Goal: Information Seeking & Learning: Check status

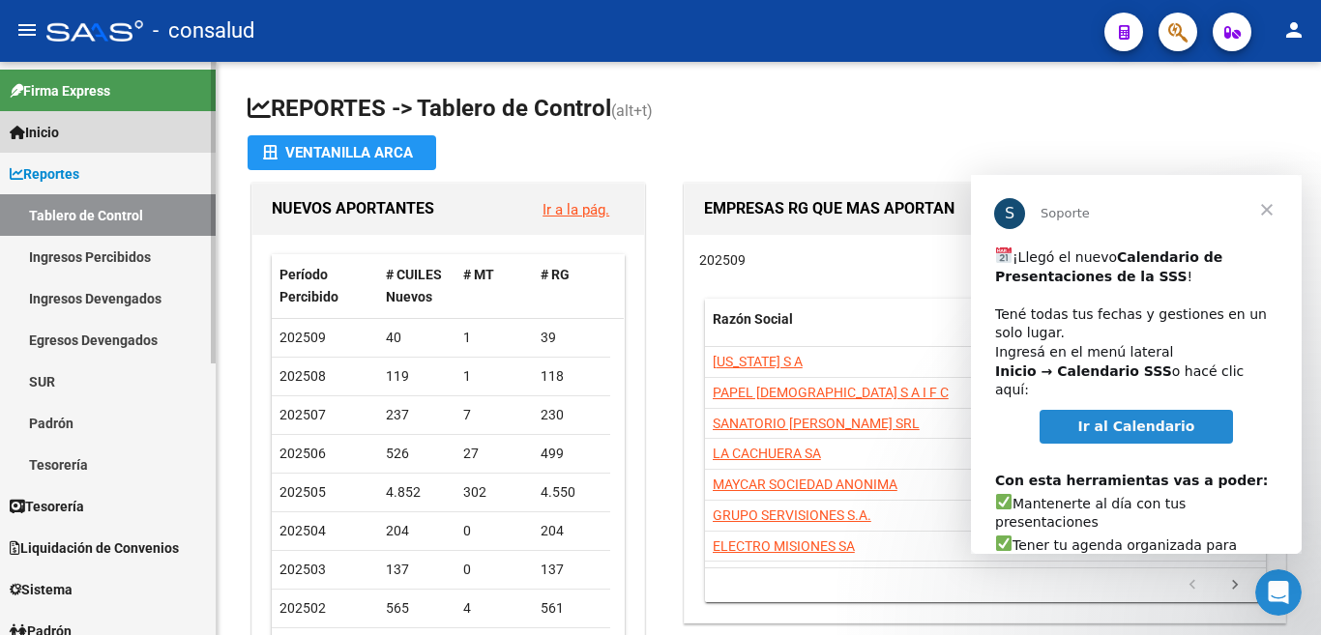
click at [50, 122] on span "Inicio" at bounding box center [34, 132] width 49 height 21
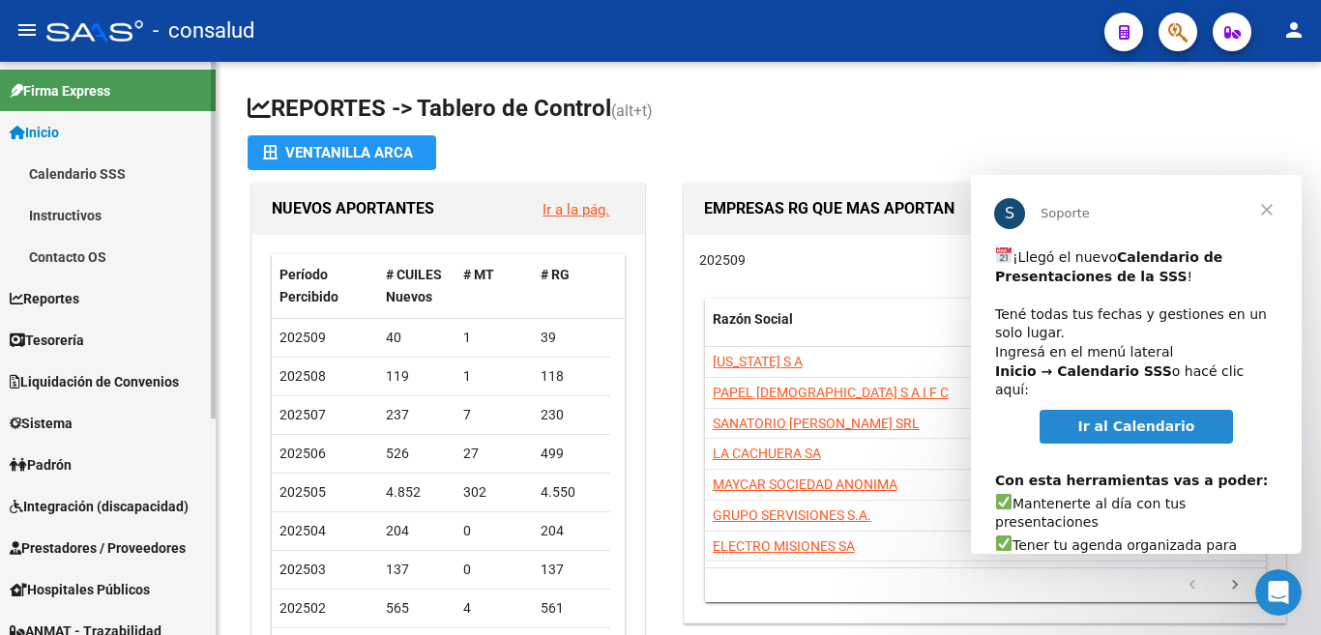
click at [80, 463] on link "Padrón" at bounding box center [108, 465] width 216 height 42
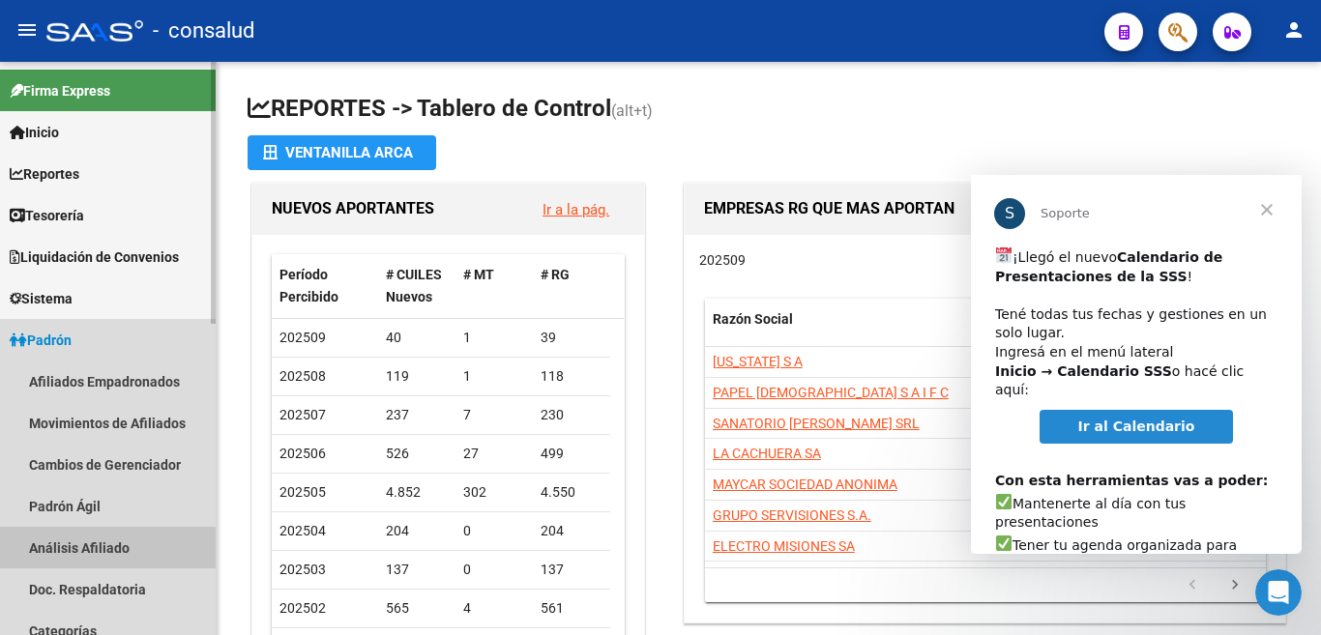
click at [101, 547] on link "Análisis Afiliado" at bounding box center [108, 548] width 216 height 42
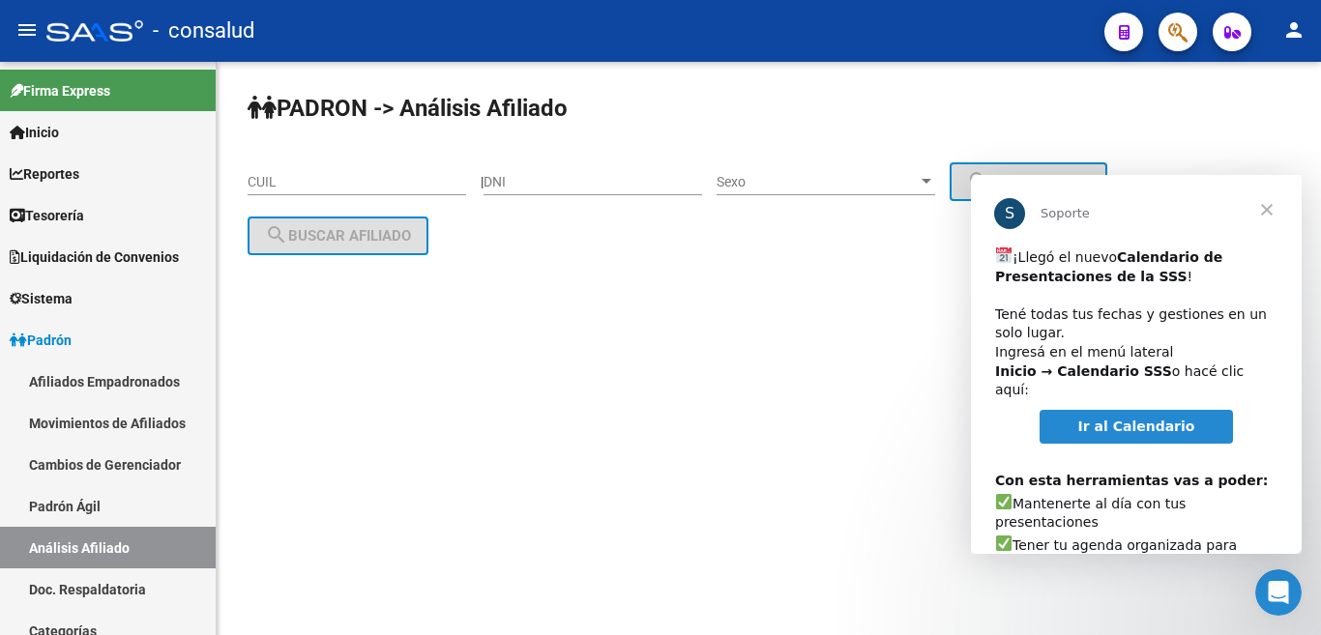
click at [288, 182] on input "CUIL" at bounding box center [356, 182] width 218 height 16
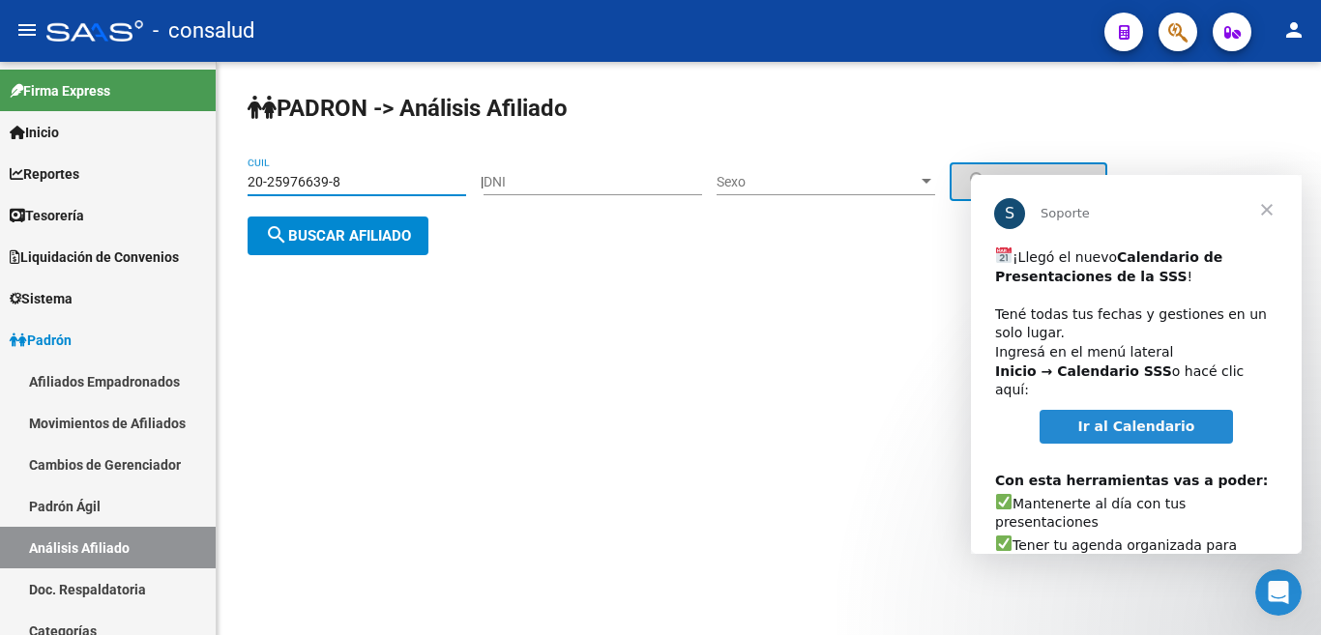
type input "20-25976639-8"
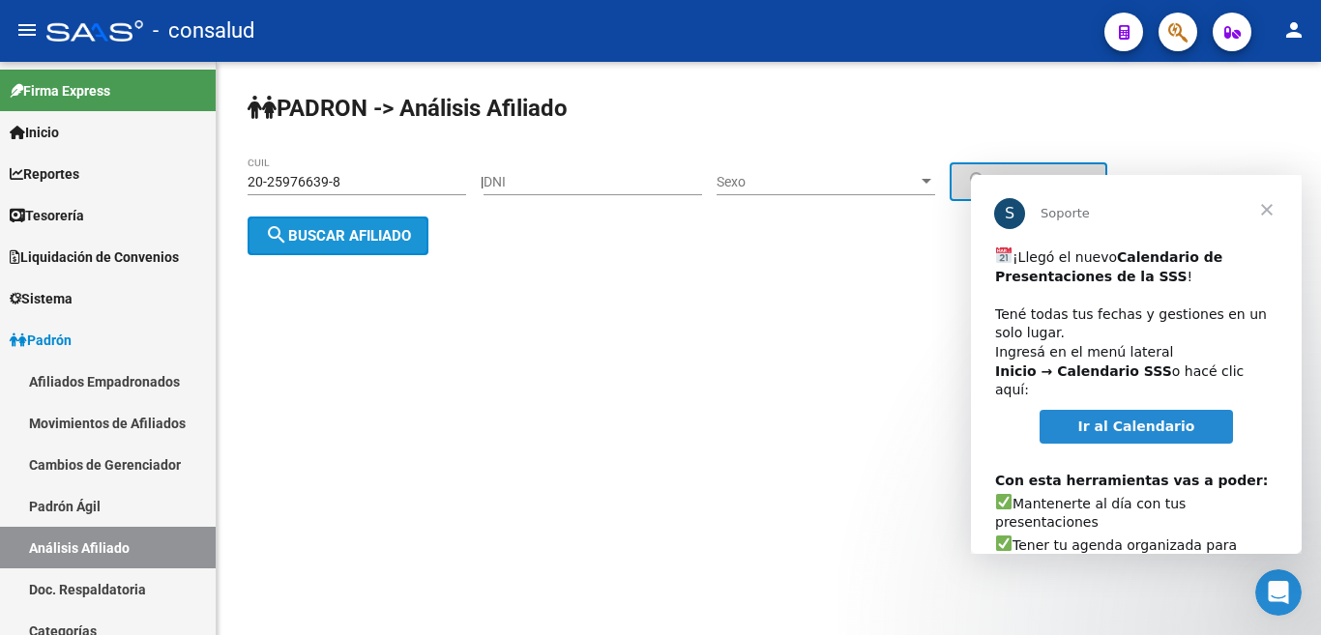
click at [351, 229] on span "search Buscar afiliado" at bounding box center [338, 235] width 146 height 17
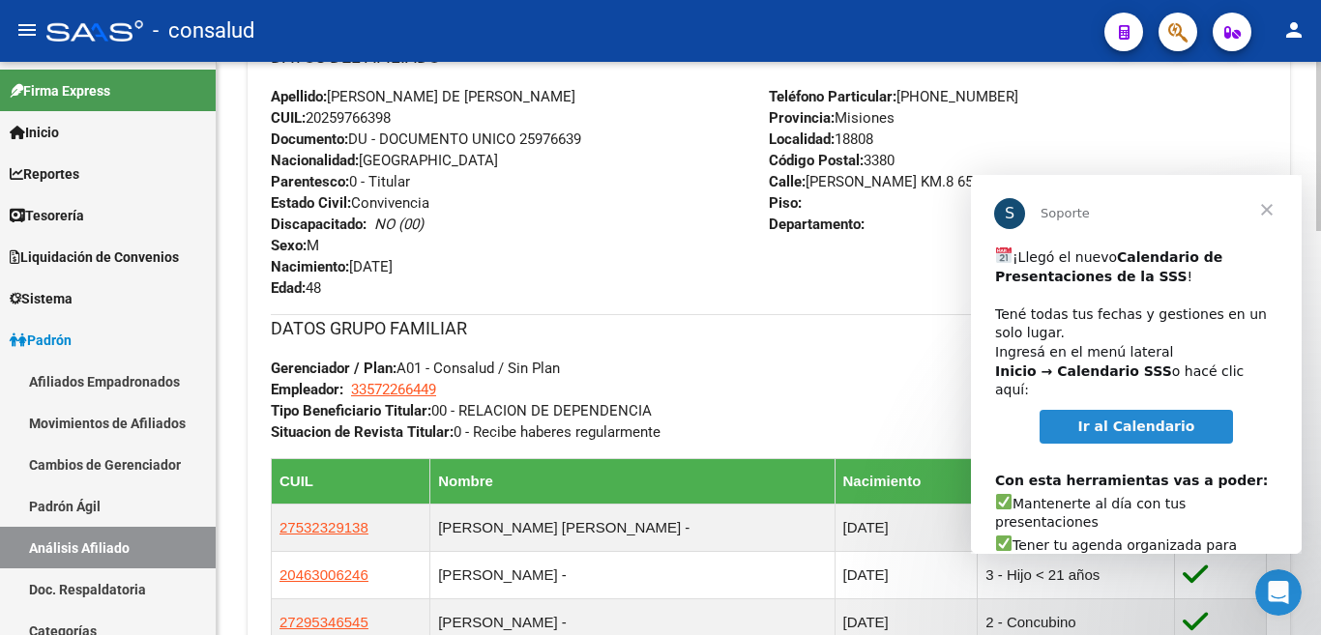
scroll to position [870, 0]
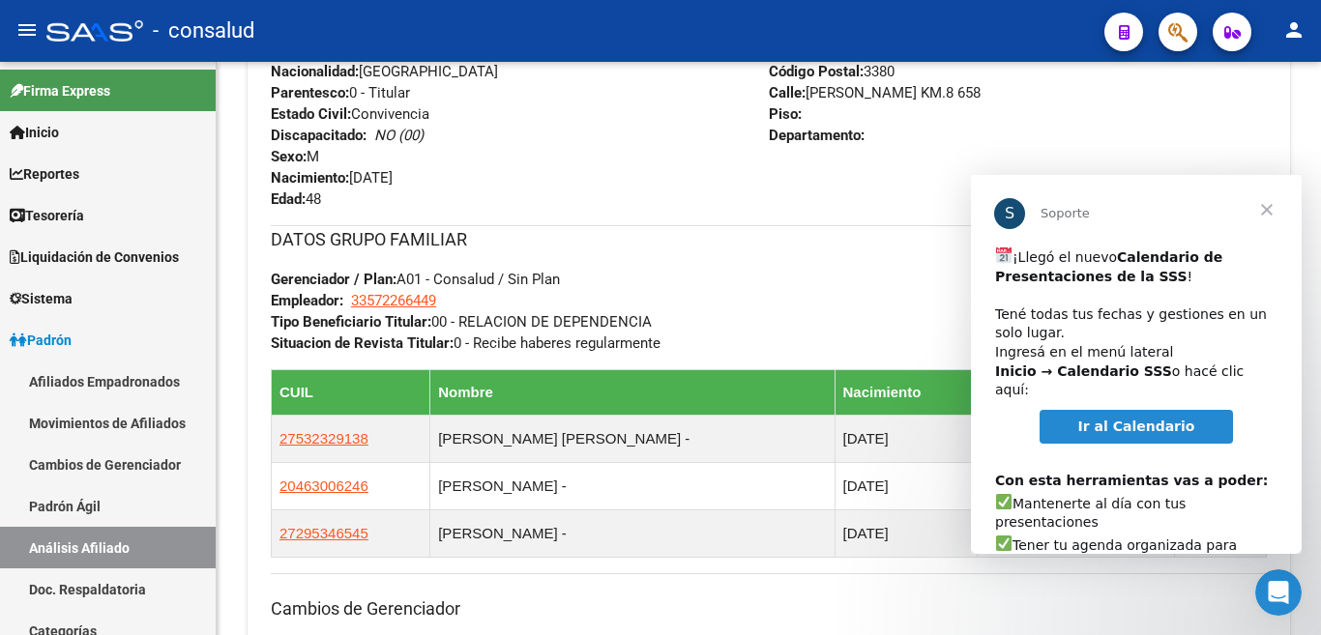
click at [1252, 200] on span "Cerrar" at bounding box center [1267, 210] width 70 height 70
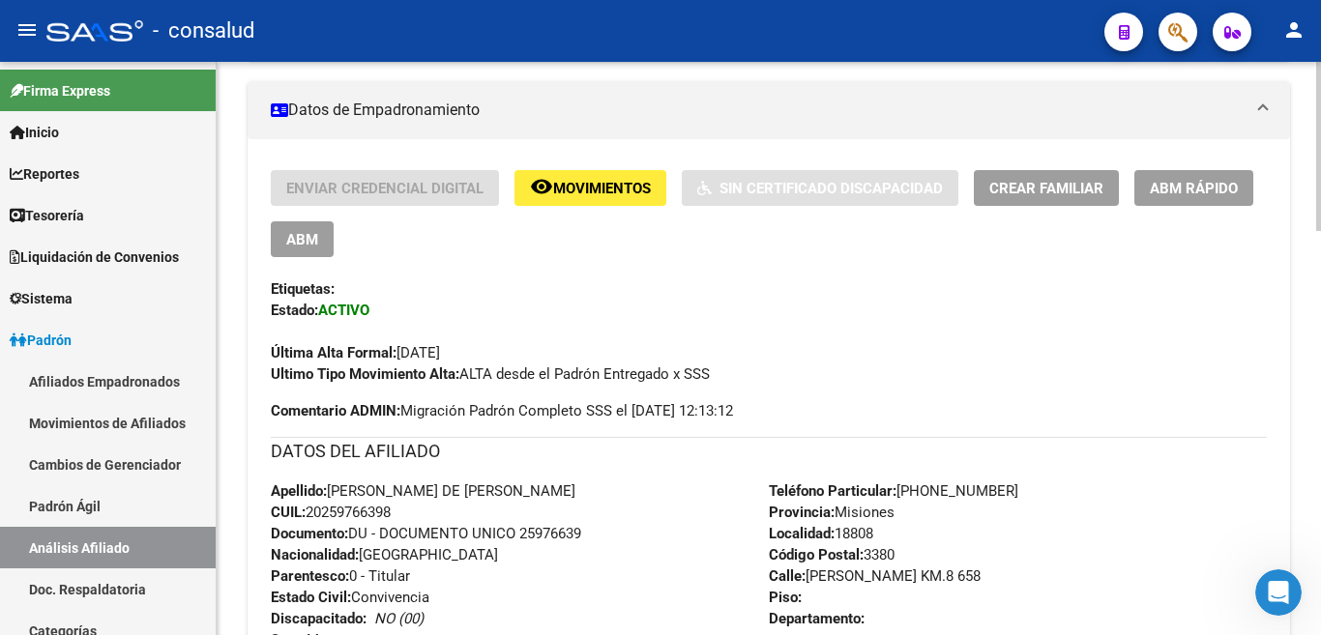
scroll to position [0, 0]
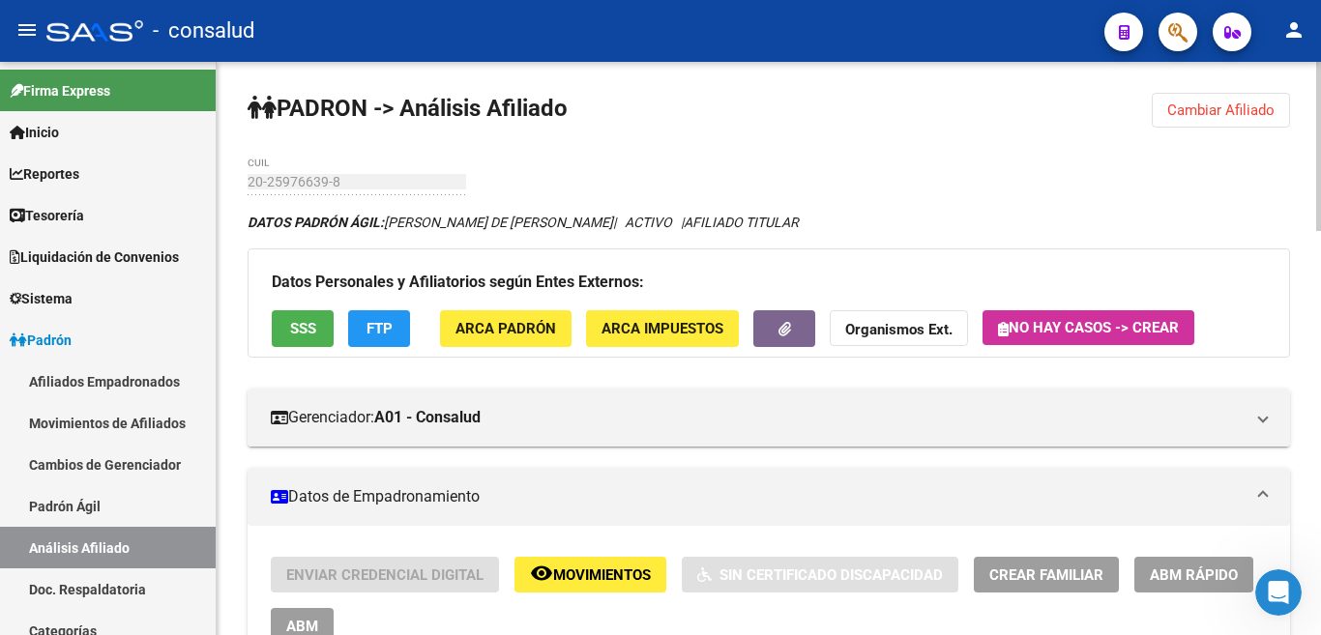
click at [1183, 103] on span "Cambiar Afiliado" at bounding box center [1220, 110] width 107 height 17
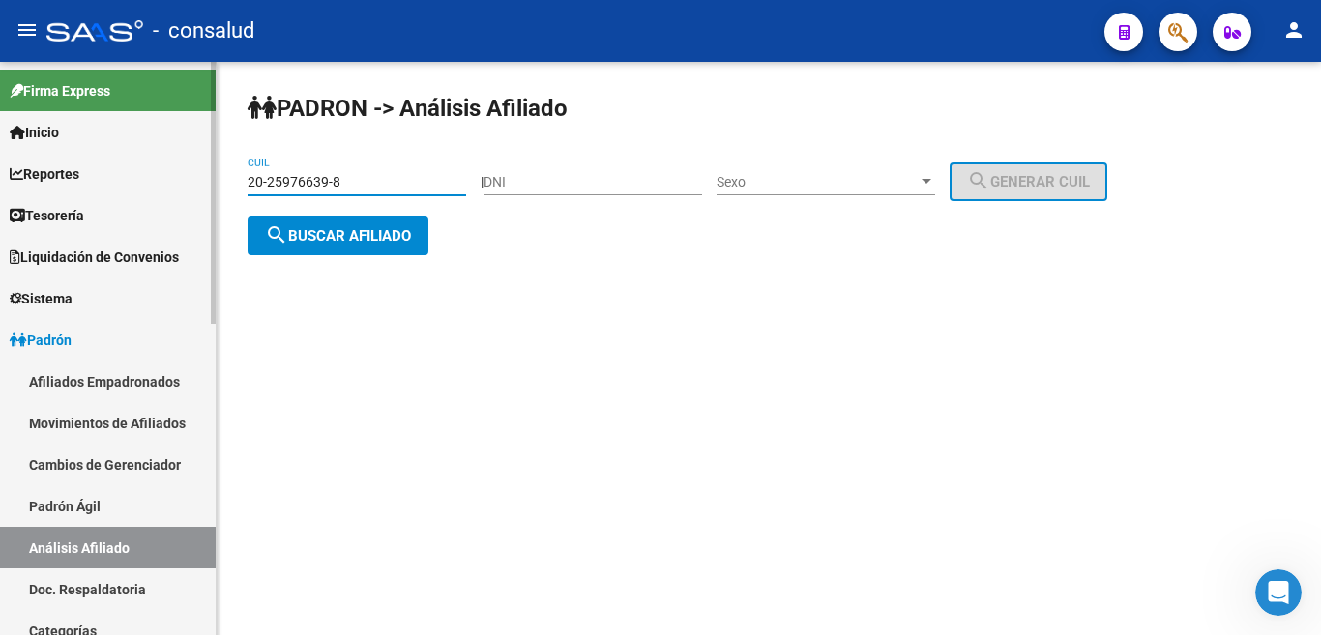
drag, startPoint x: 376, startPoint y: 183, endPoint x: 46, endPoint y: 176, distance: 329.7
click at [46, 176] on mat-sidenav-container "Firma Express Inicio Calendario SSS Instructivos Contacto OS Reportes Tablero d…" at bounding box center [660, 348] width 1321 height 573
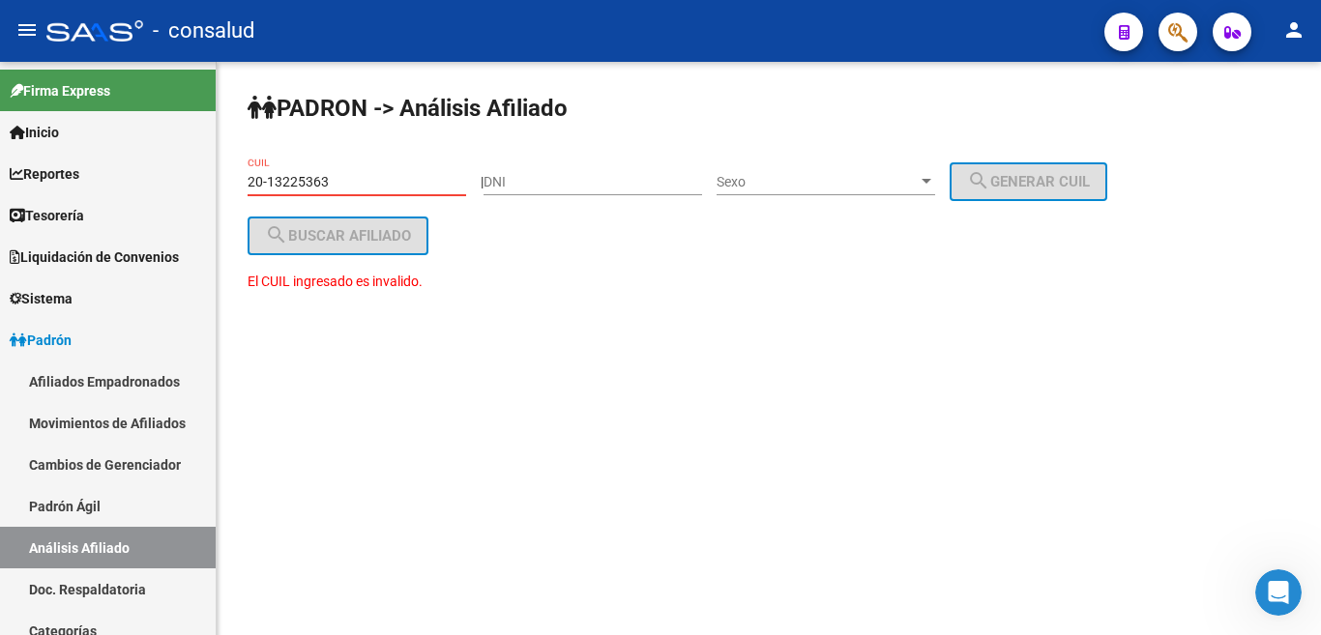
click at [345, 180] on input "20-13225363" at bounding box center [356, 182] width 218 height 16
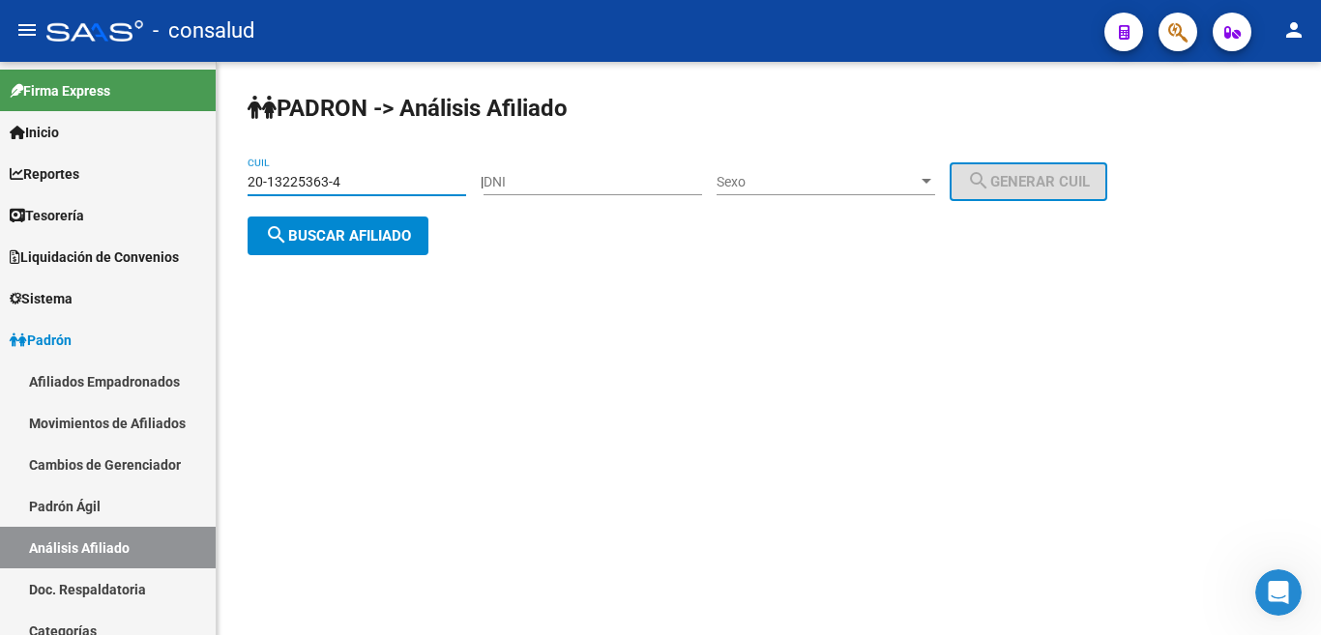
type input "20-13225363-4"
click at [345, 235] on span "search Buscar afiliado" at bounding box center [338, 235] width 146 height 17
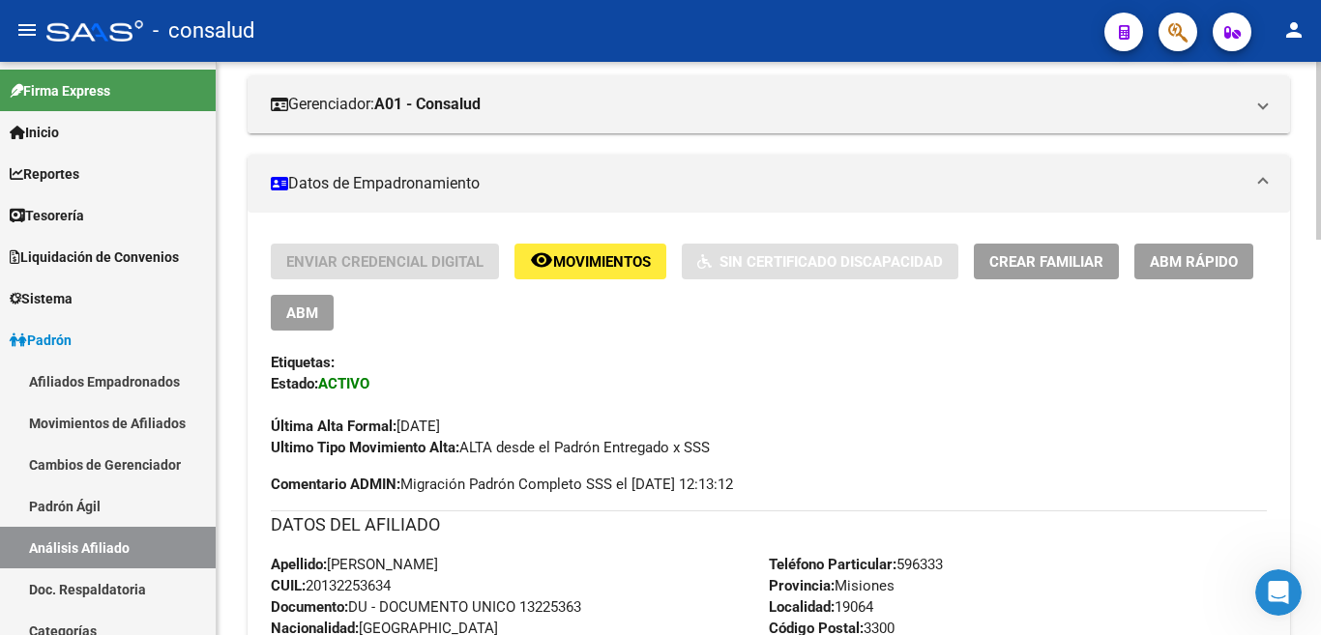
scroll to position [290, 0]
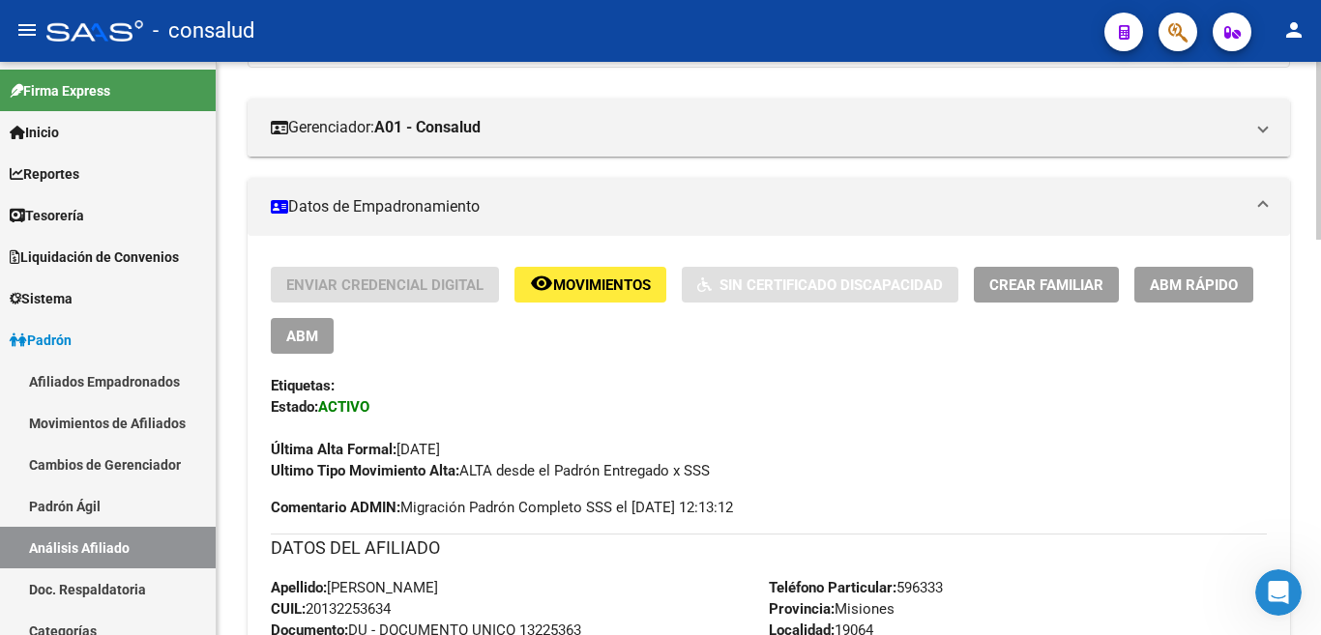
click at [301, 334] on span "ABM" at bounding box center [302, 336] width 32 height 17
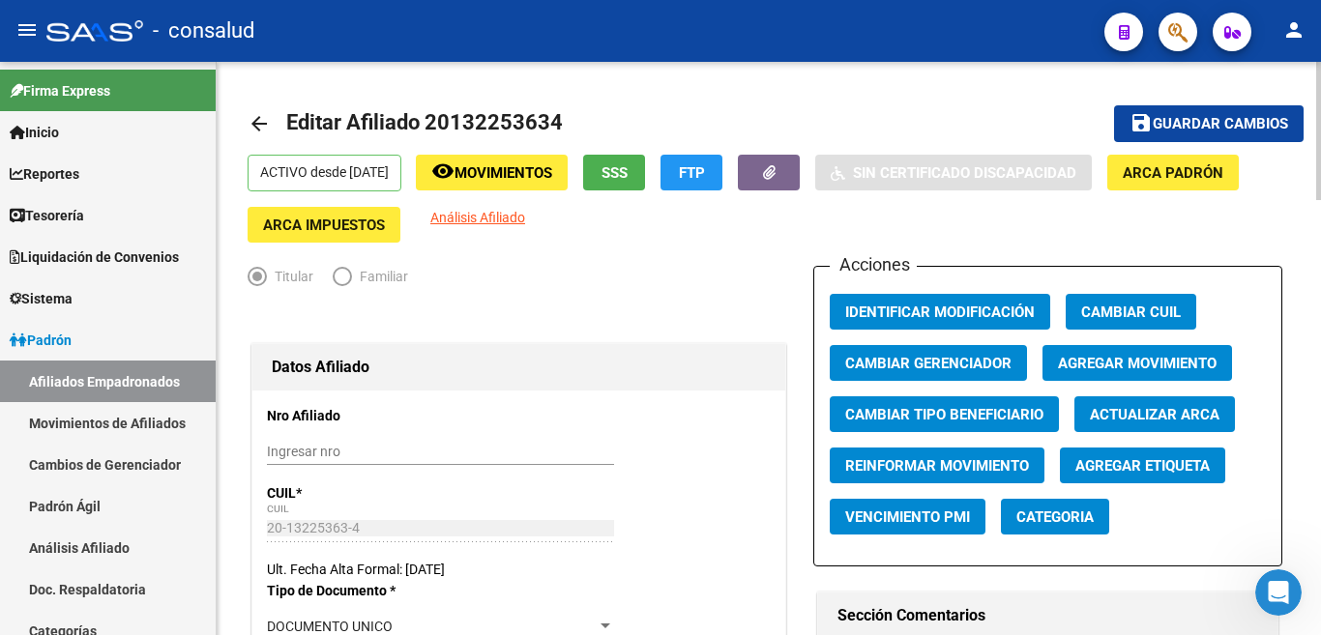
radio input "true"
type input "30-71580481-2"
click at [256, 117] on mat-icon "arrow_back" at bounding box center [258, 123] width 23 height 23
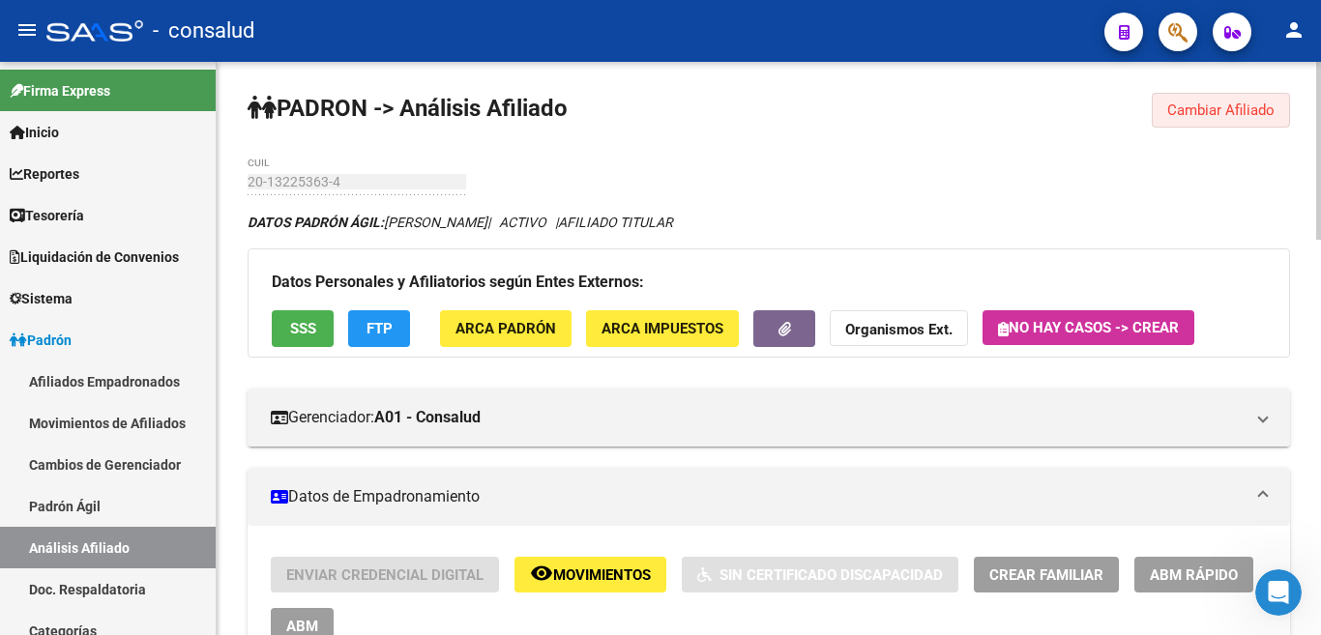
drag, startPoint x: 1188, startPoint y: 113, endPoint x: 1025, endPoint y: 127, distance: 163.9
click at [1165, 111] on button "Cambiar Afiliado" at bounding box center [1220, 110] width 138 height 35
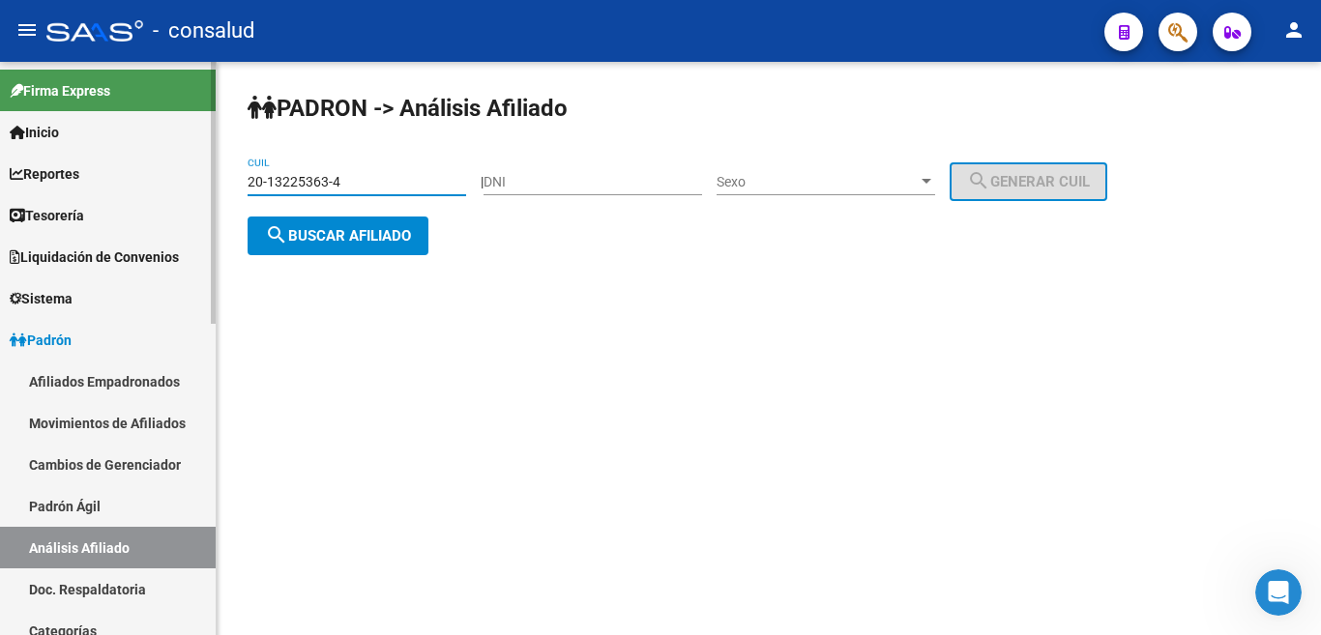
drag, startPoint x: 337, startPoint y: 172, endPoint x: 203, endPoint y: 159, distance: 135.1
click at [186, 160] on mat-sidenav-container "Firma Express Inicio Calendario SSS Instructivos Contacto OS Reportes Tablero d…" at bounding box center [660, 348] width 1321 height 573
paste input "867977-3"
type input "20-13867977-3"
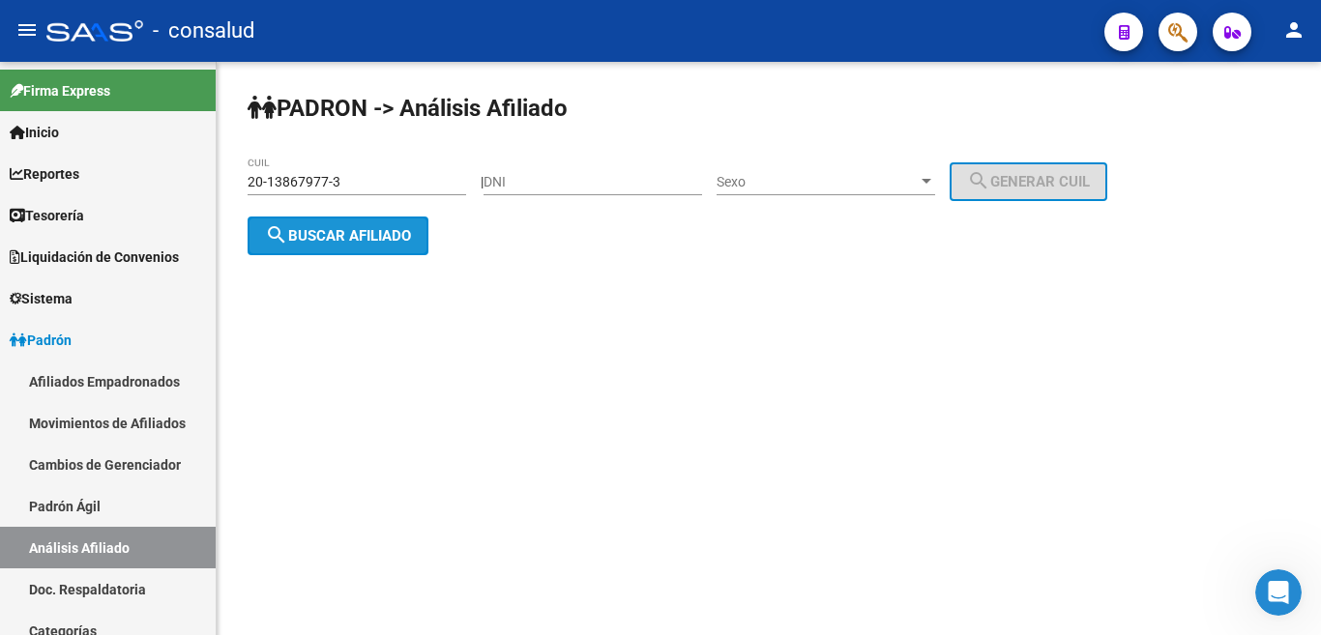
click at [342, 247] on button "search Buscar afiliado" at bounding box center [337, 236] width 181 height 39
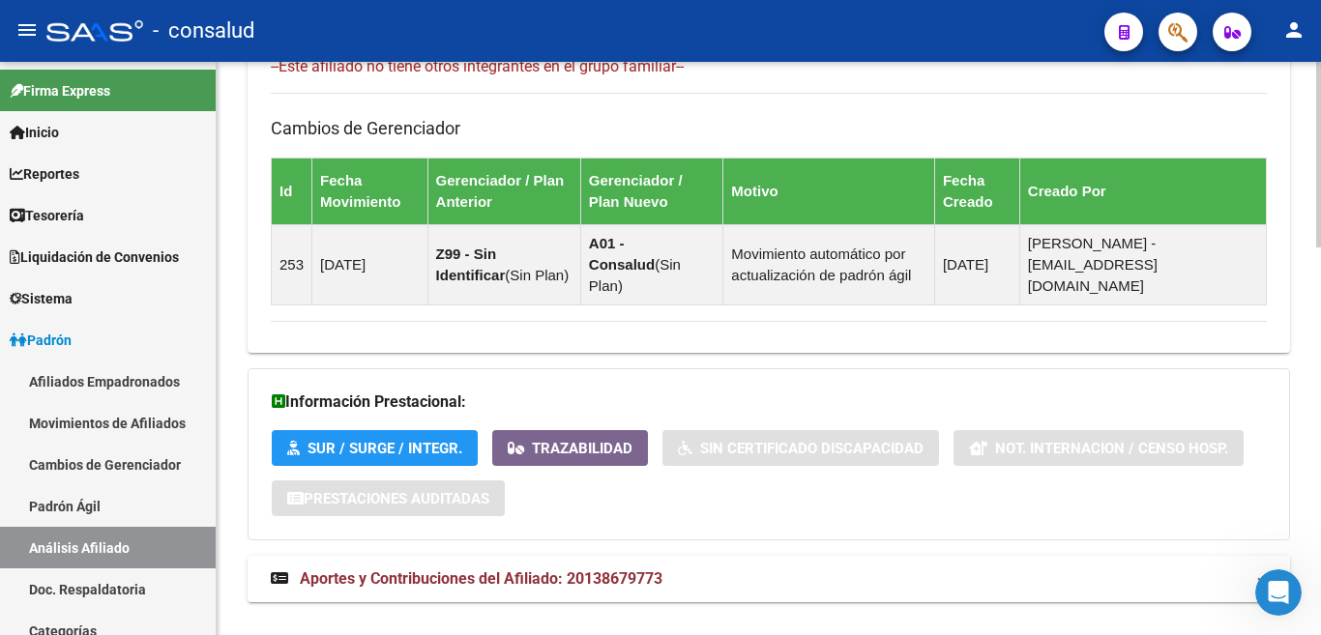
scroll to position [1197, 0]
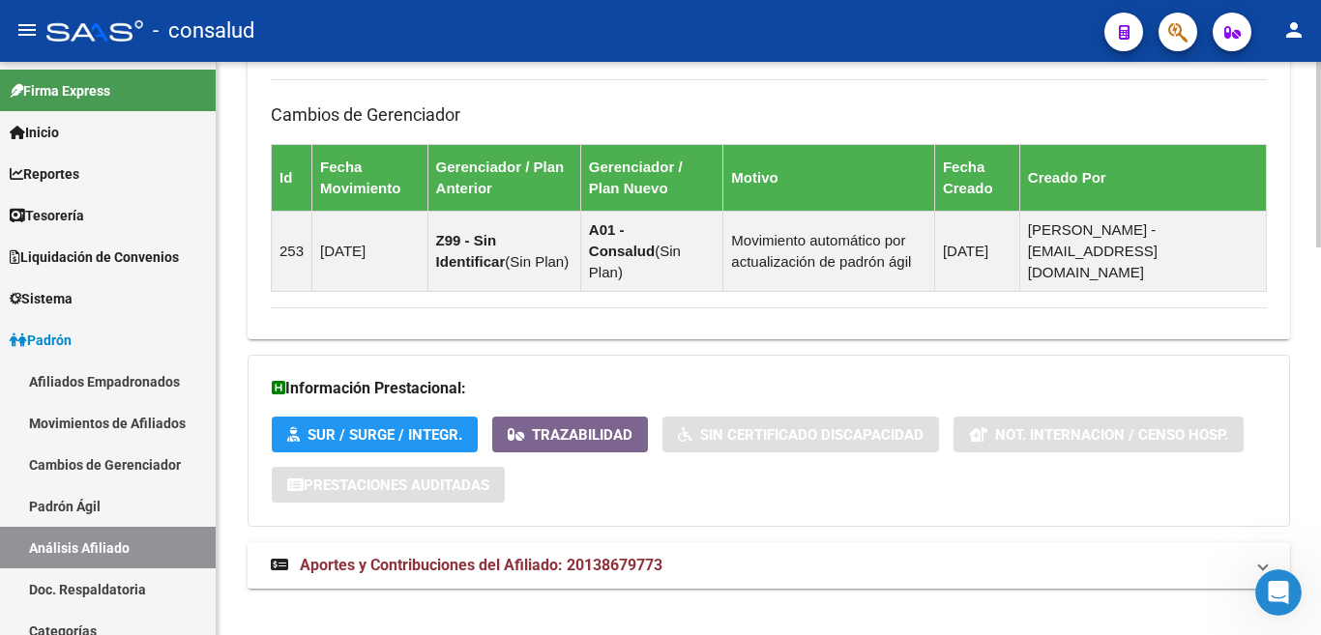
click at [386, 556] on span "Aportes y Contribuciones del Afiliado: 20138679773" at bounding box center [481, 565] width 363 height 18
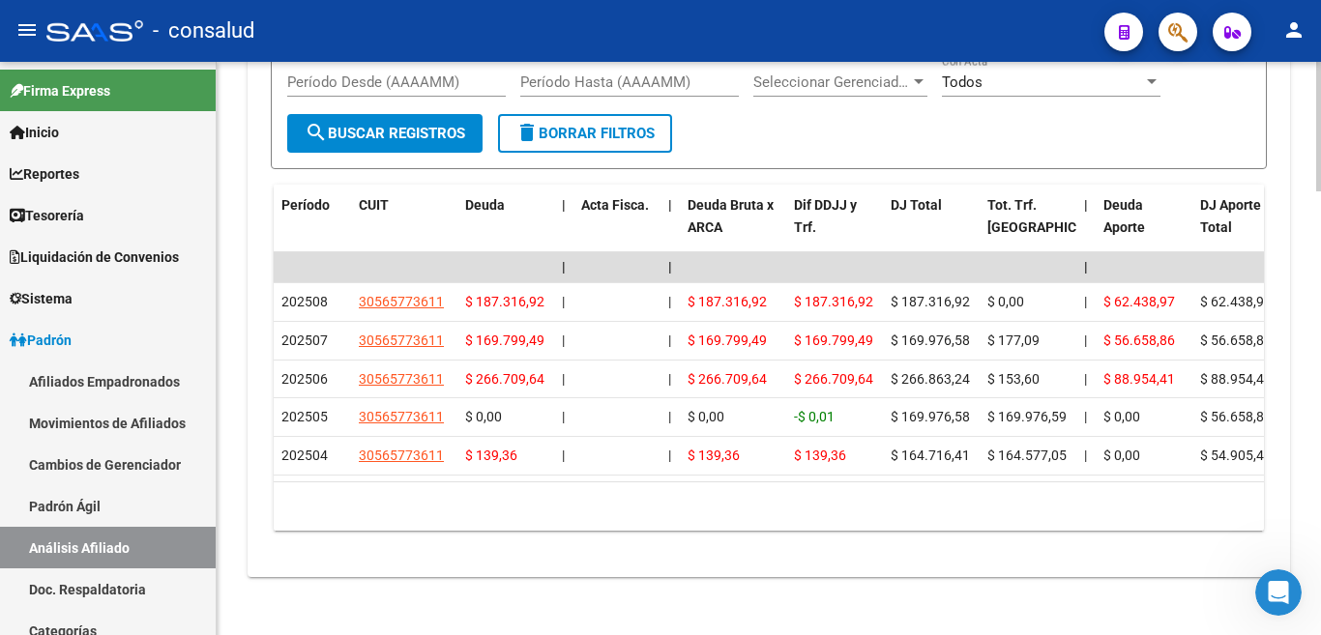
scroll to position [1965, 0]
